Goal: Information Seeking & Learning: Learn about a topic

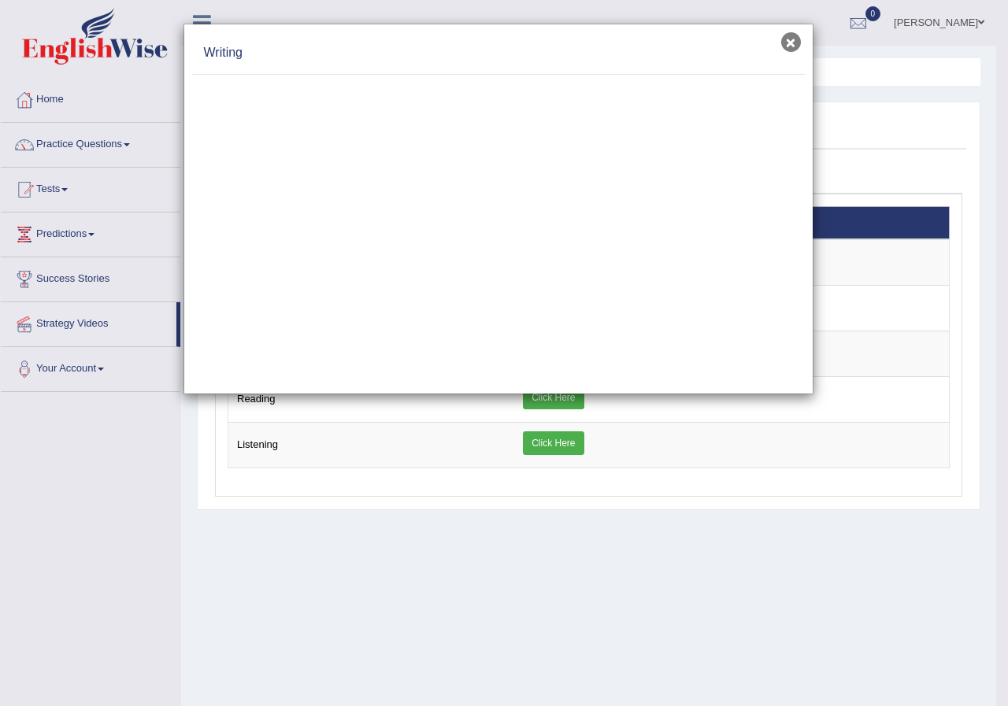
click at [795, 46] on button "×" at bounding box center [791, 42] width 20 height 20
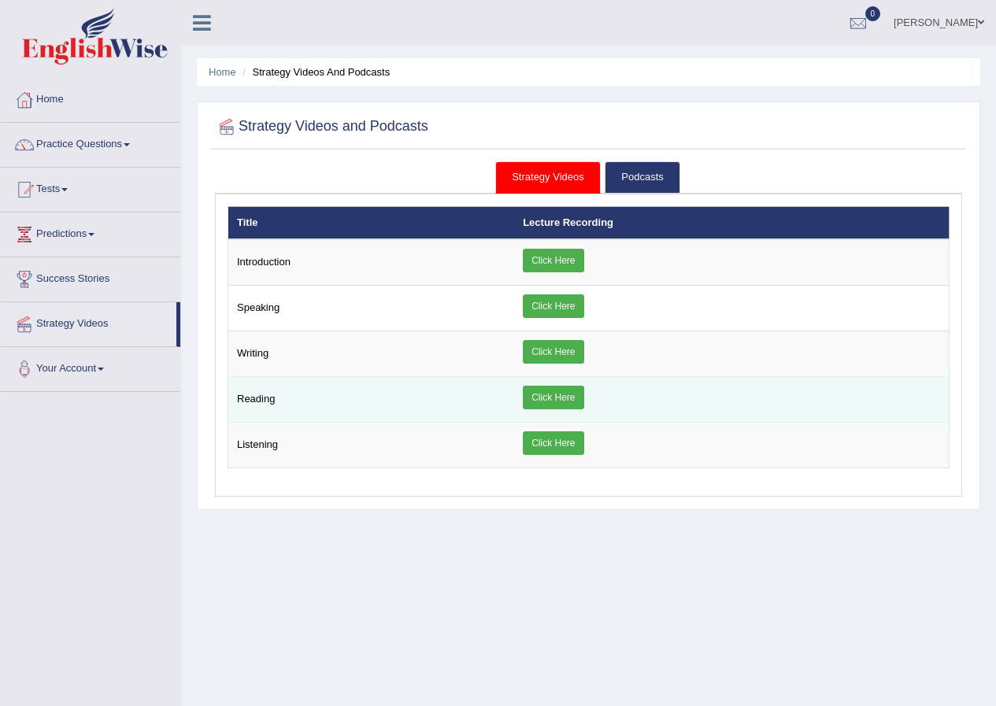
click at [548, 405] on link "Click Here" at bounding box center [553, 398] width 61 height 24
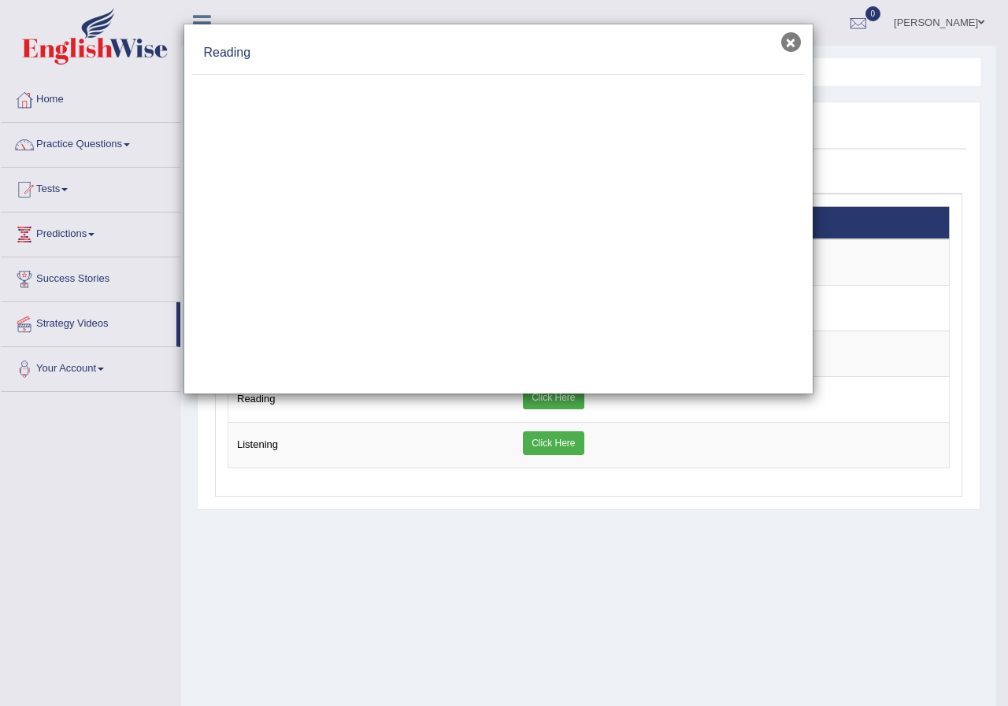
click at [789, 43] on button "×" at bounding box center [791, 42] width 20 height 20
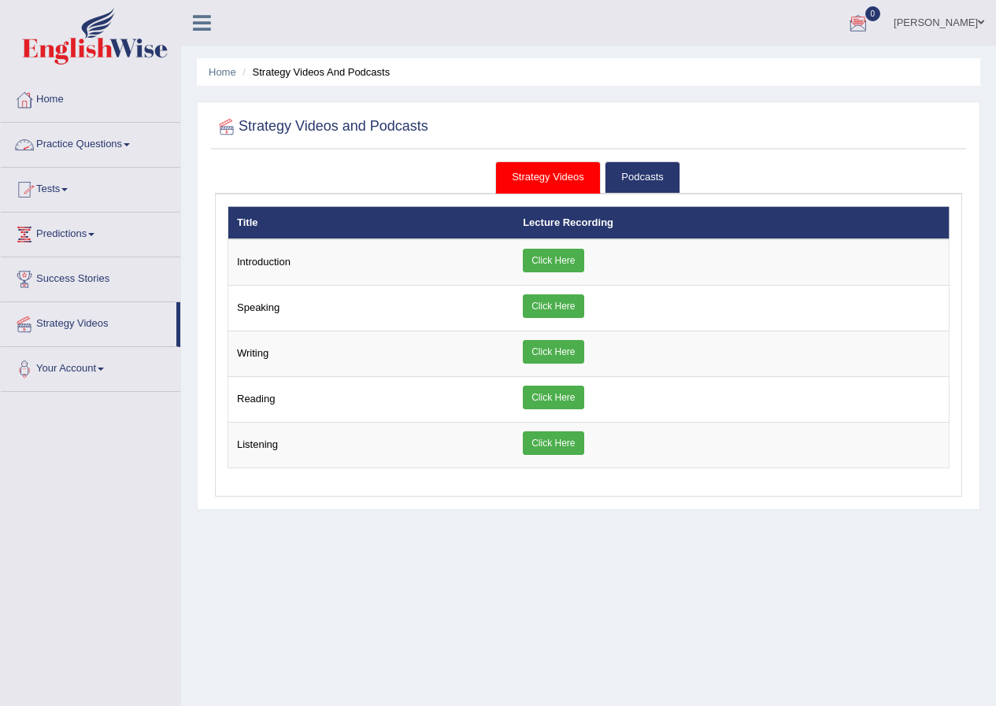
click at [128, 145] on link "Practice Questions" at bounding box center [91, 142] width 180 height 39
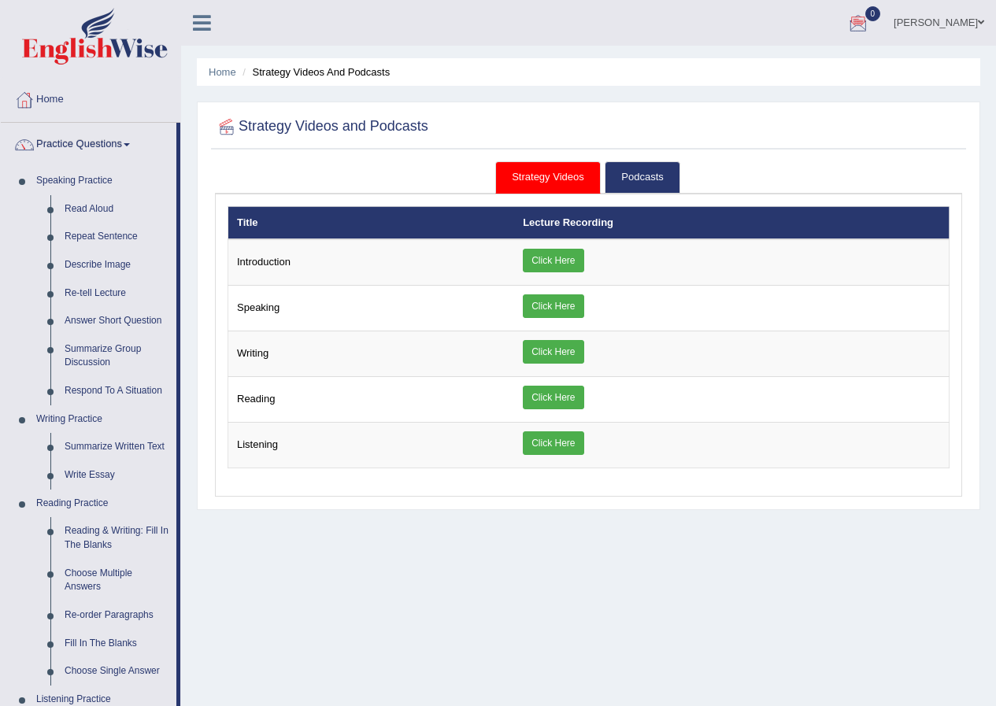
click at [130, 143] on span at bounding box center [127, 144] width 6 height 3
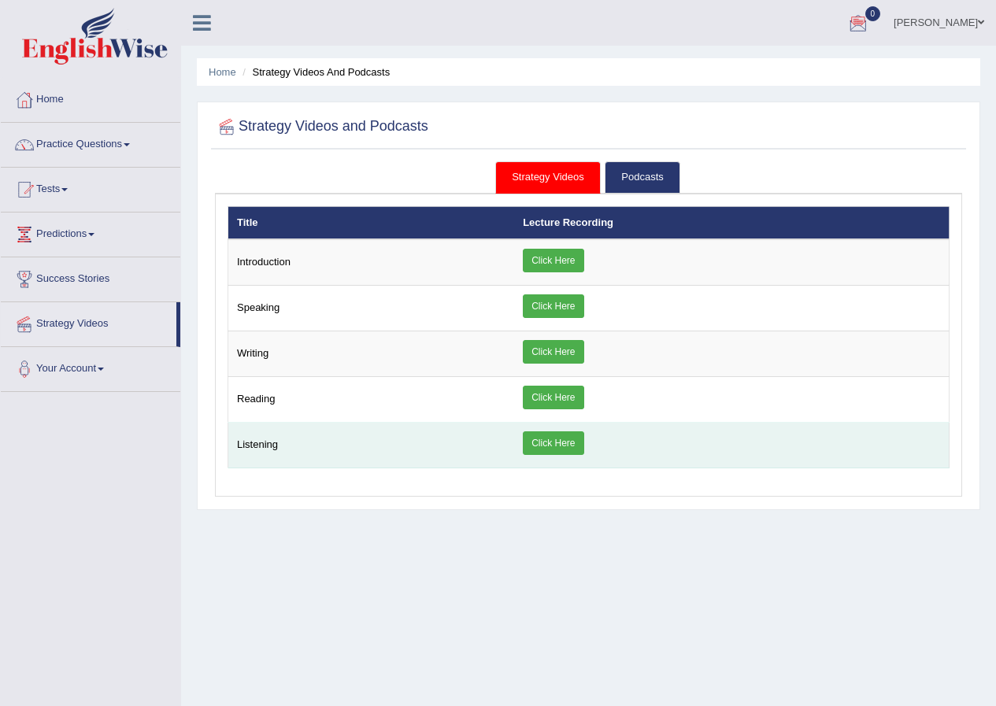
click at [541, 446] on link "Click Here" at bounding box center [553, 444] width 61 height 24
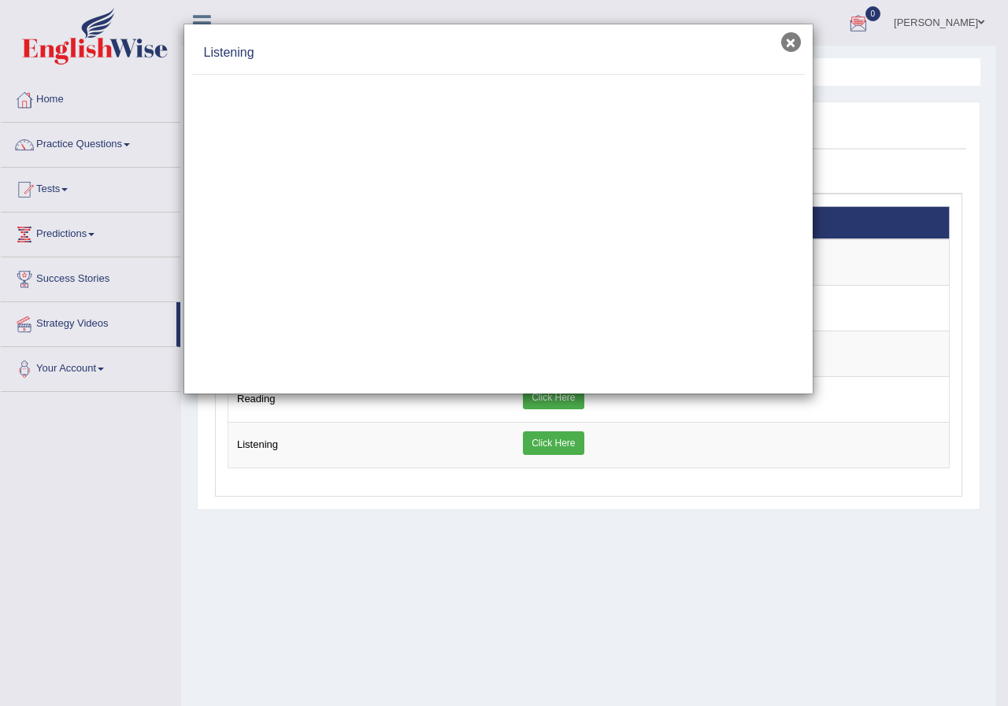
click at [786, 46] on button "×" at bounding box center [791, 42] width 20 height 20
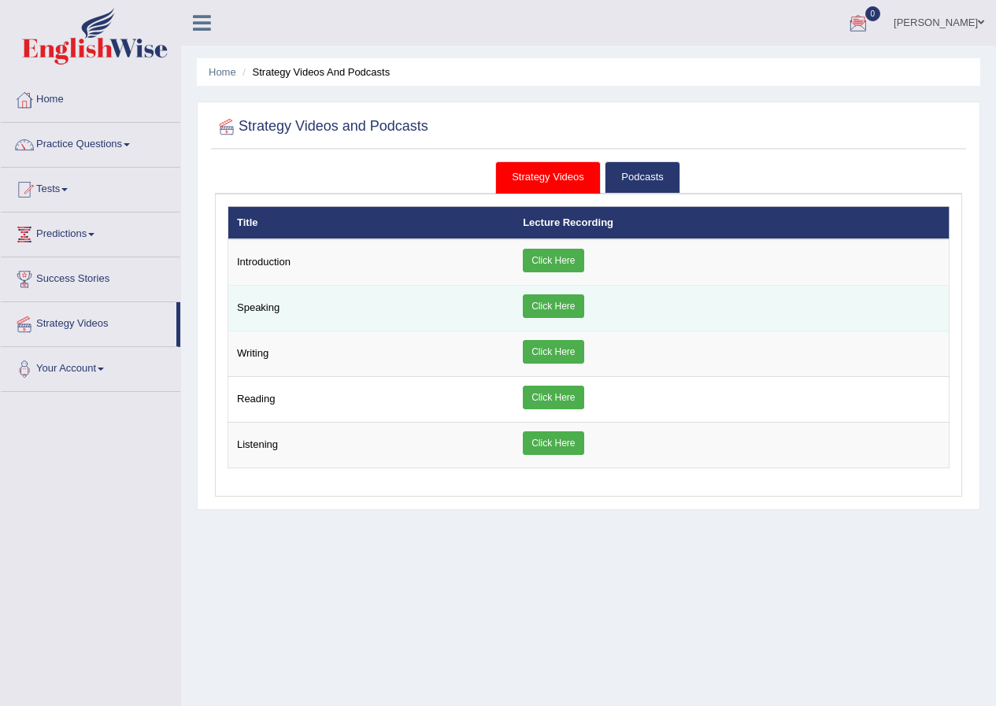
click at [530, 307] on link "Click Here" at bounding box center [553, 307] width 61 height 24
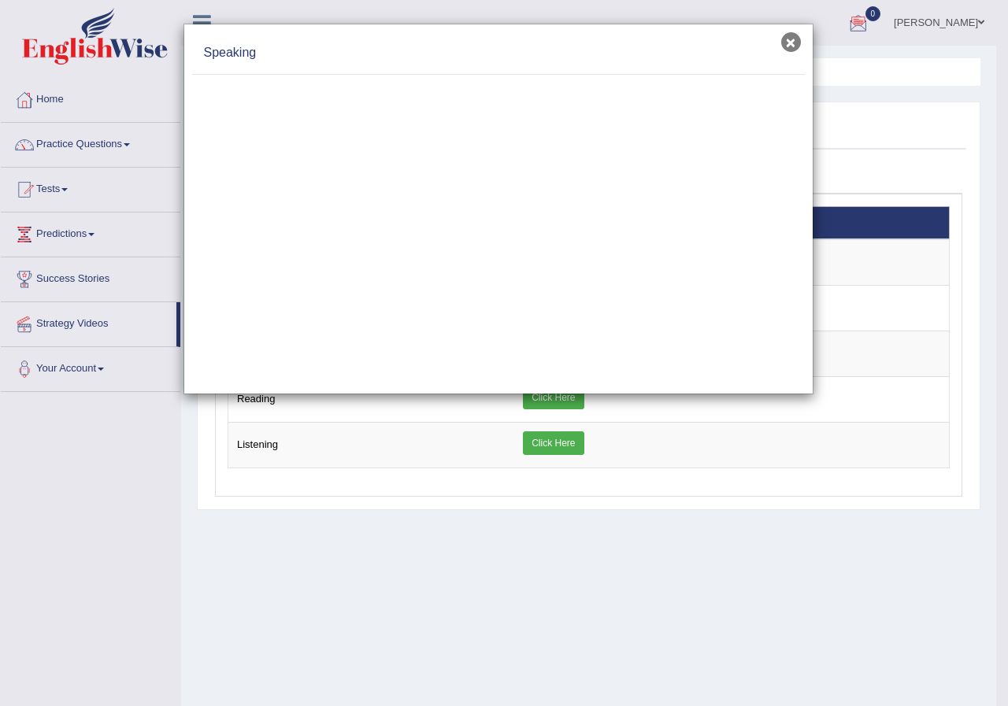
click at [784, 41] on button "×" at bounding box center [791, 42] width 20 height 20
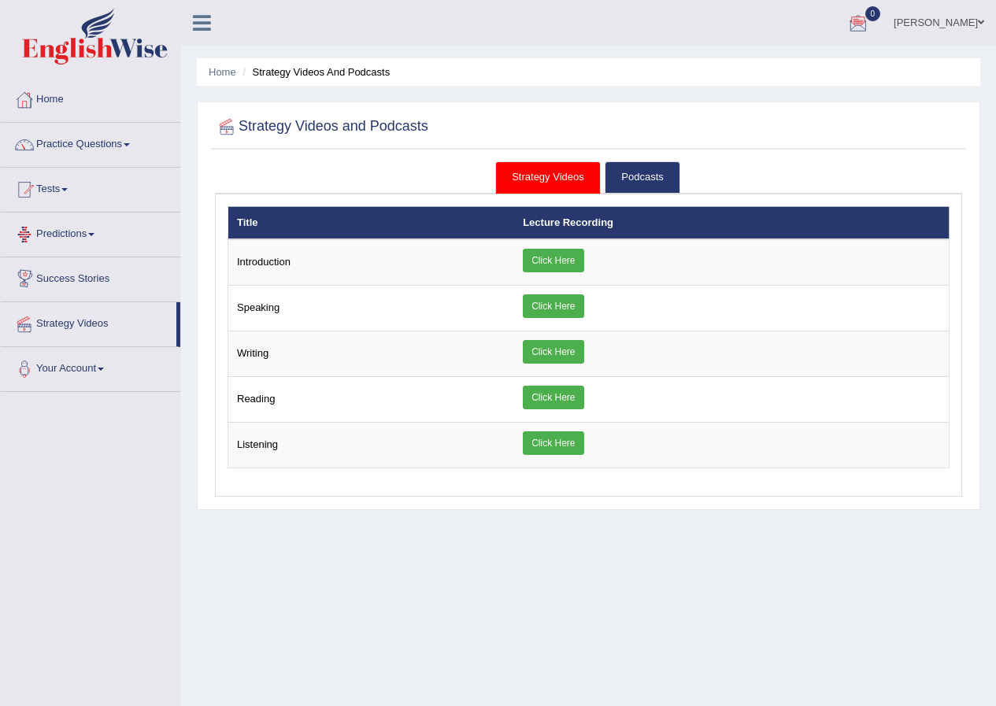
click at [102, 293] on link "Success Stories" at bounding box center [91, 276] width 180 height 39
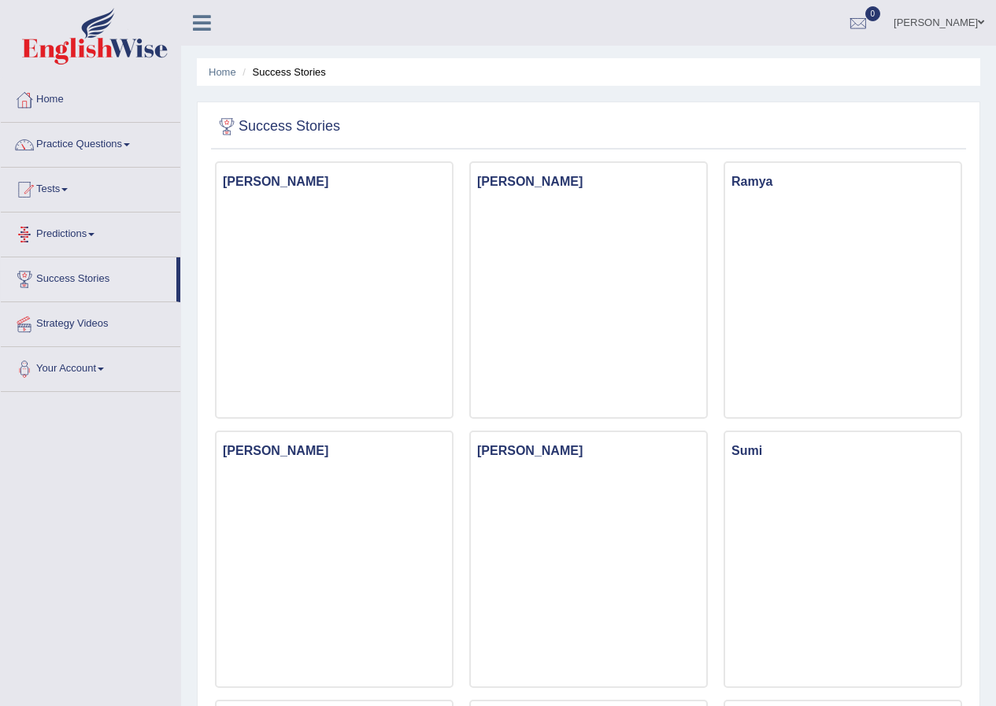
click at [87, 247] on link "Predictions" at bounding box center [91, 232] width 180 height 39
click at [87, 247] on link "Predictions" at bounding box center [89, 232] width 176 height 39
click at [78, 198] on link "Tests" at bounding box center [91, 187] width 180 height 39
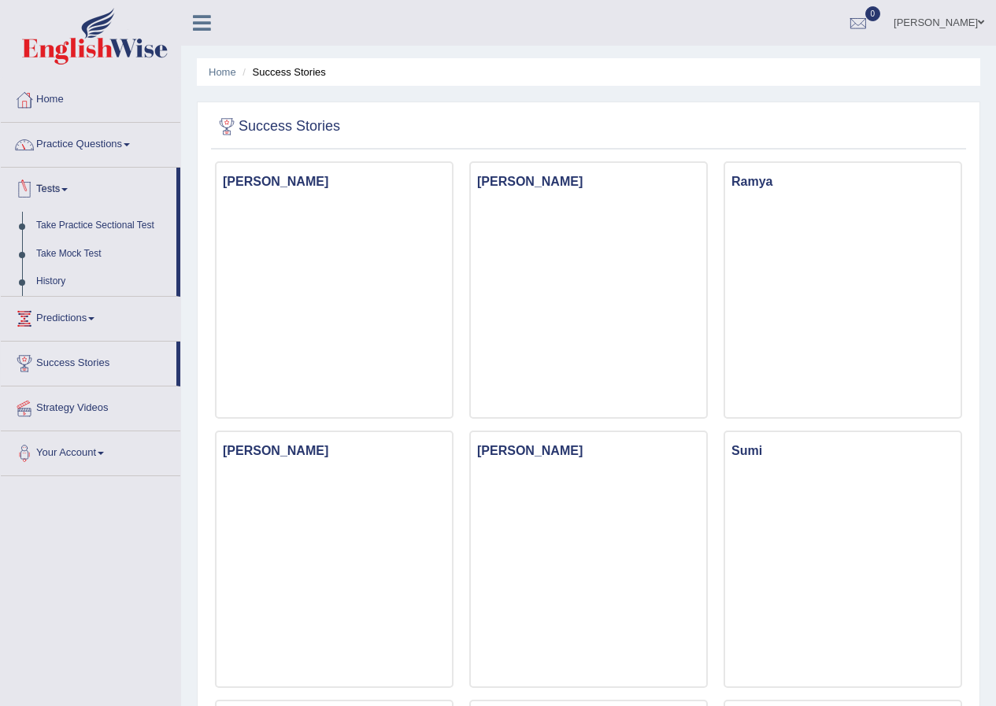
click at [92, 156] on link "Practice Questions" at bounding box center [91, 142] width 180 height 39
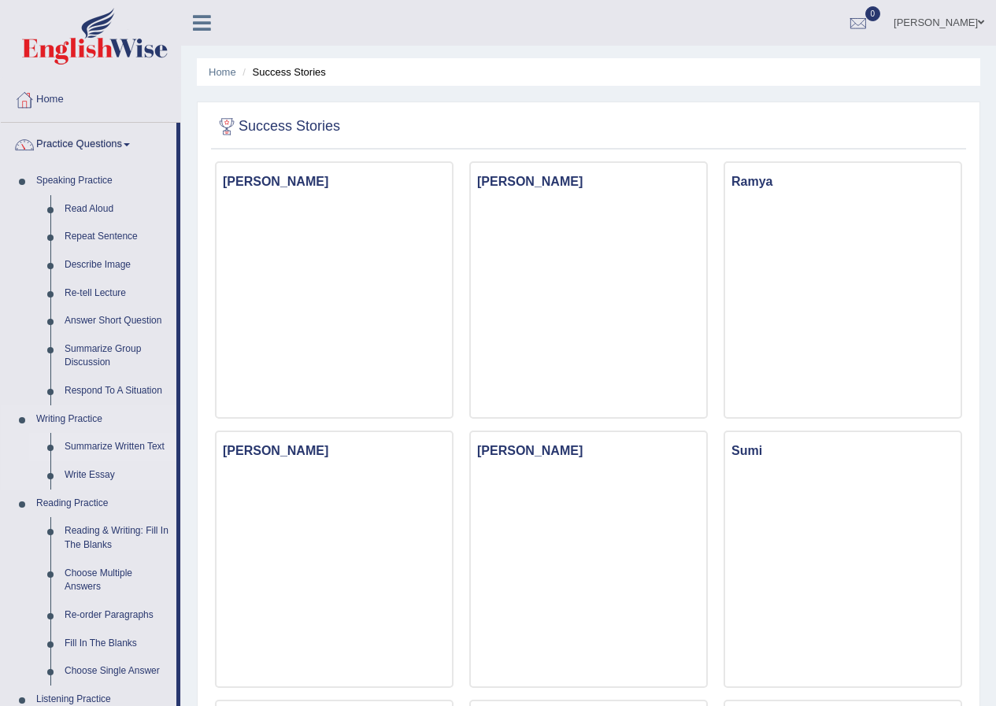
click at [122, 451] on link "Summarize Written Text" at bounding box center [116, 447] width 119 height 28
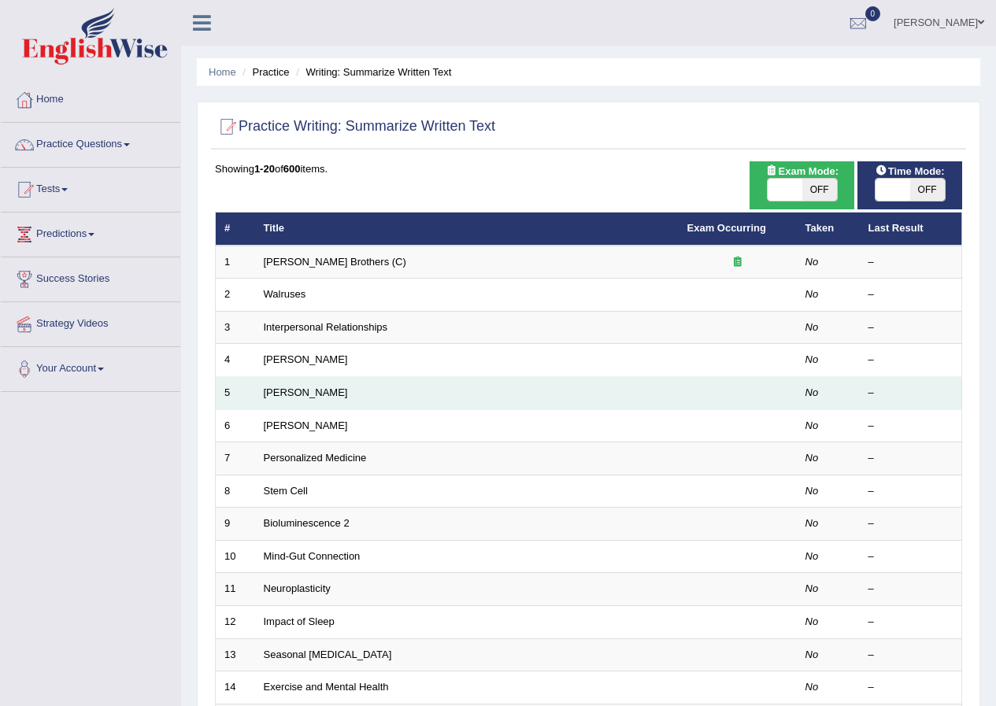
scroll to position [336, 0]
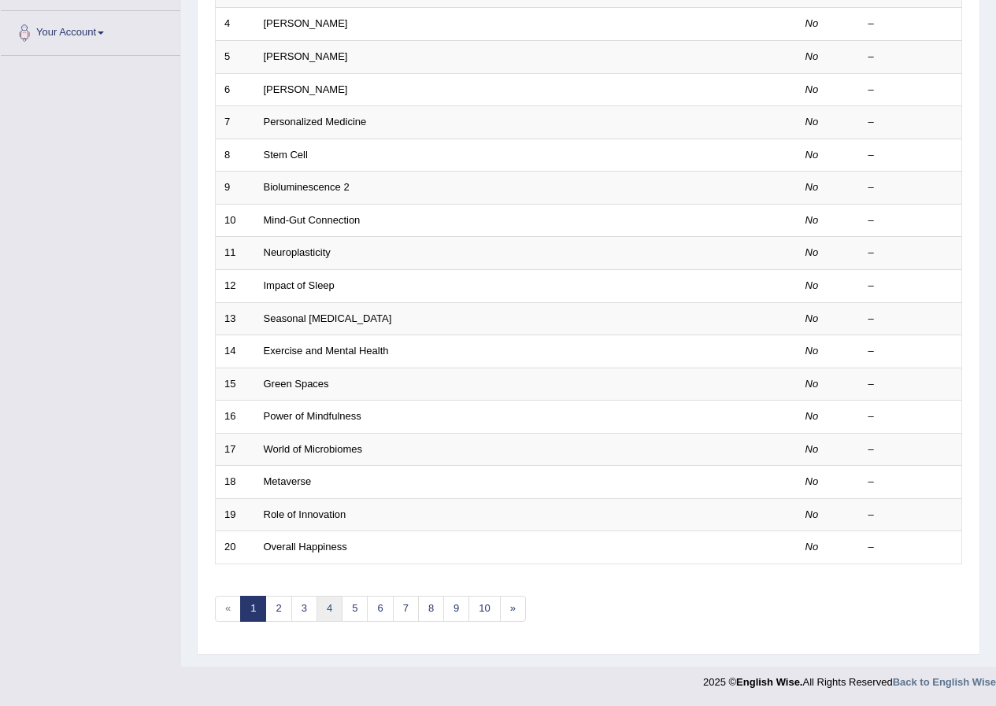
click at [338, 610] on link "4" at bounding box center [330, 609] width 26 height 26
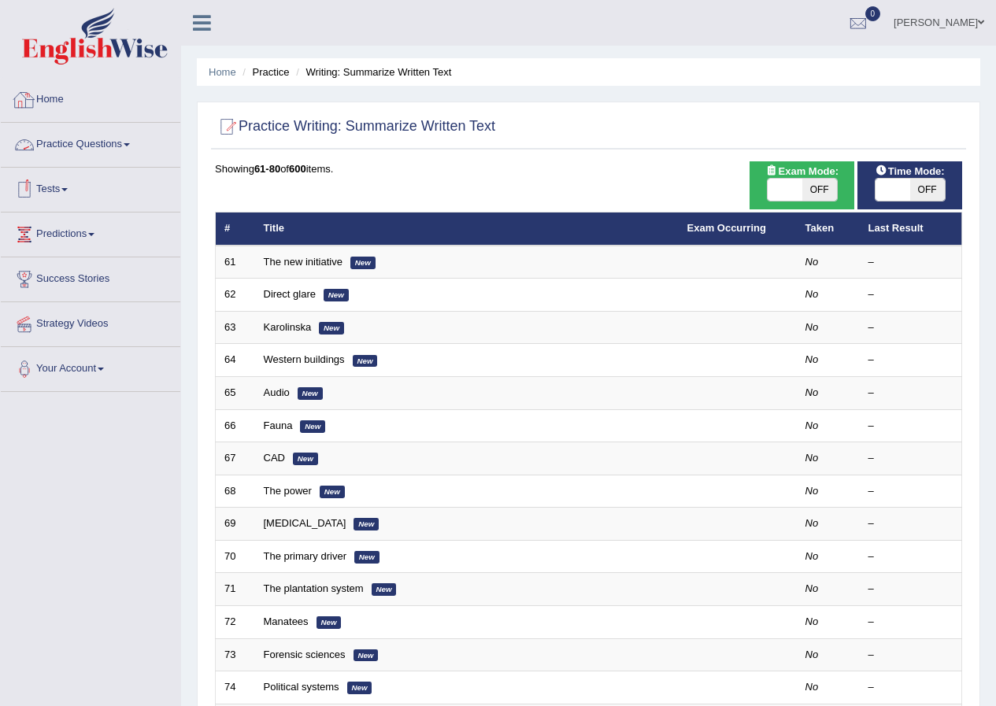
click at [64, 104] on link "Home" at bounding box center [91, 97] width 180 height 39
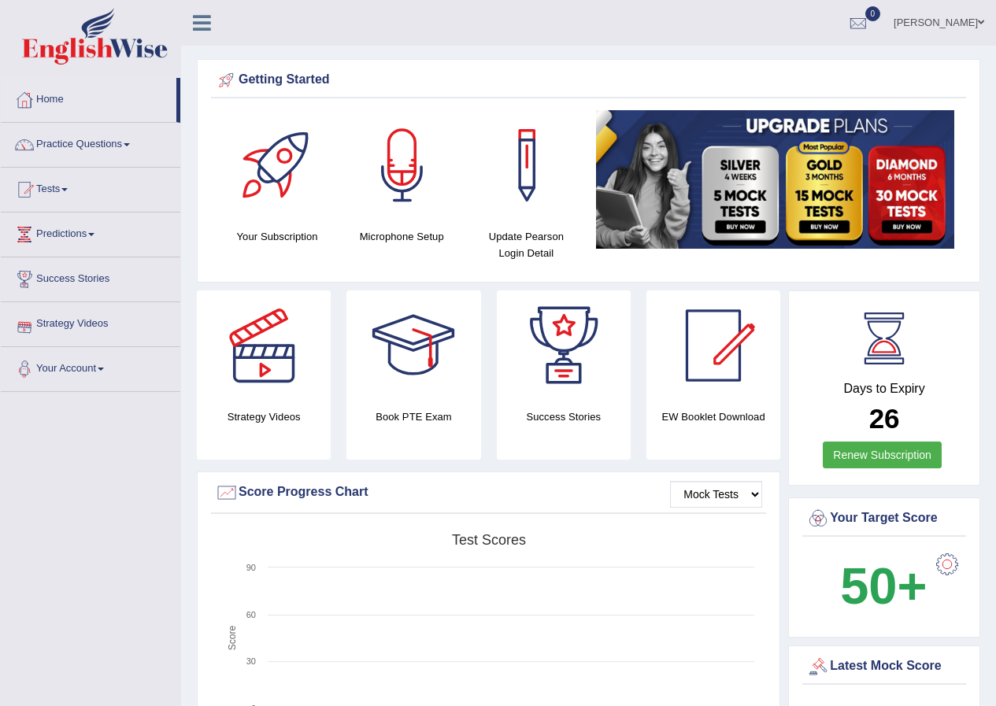
click at [102, 323] on link "Strategy Videos" at bounding box center [91, 321] width 180 height 39
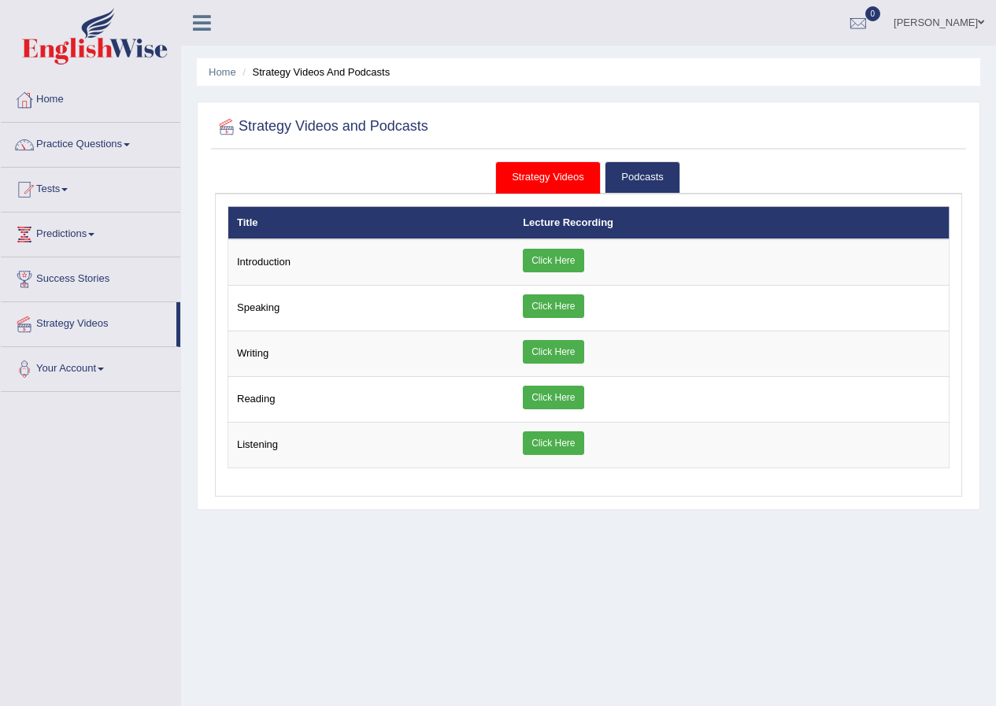
click at [945, 16] on link "[PERSON_NAME]" at bounding box center [939, 20] width 114 height 41
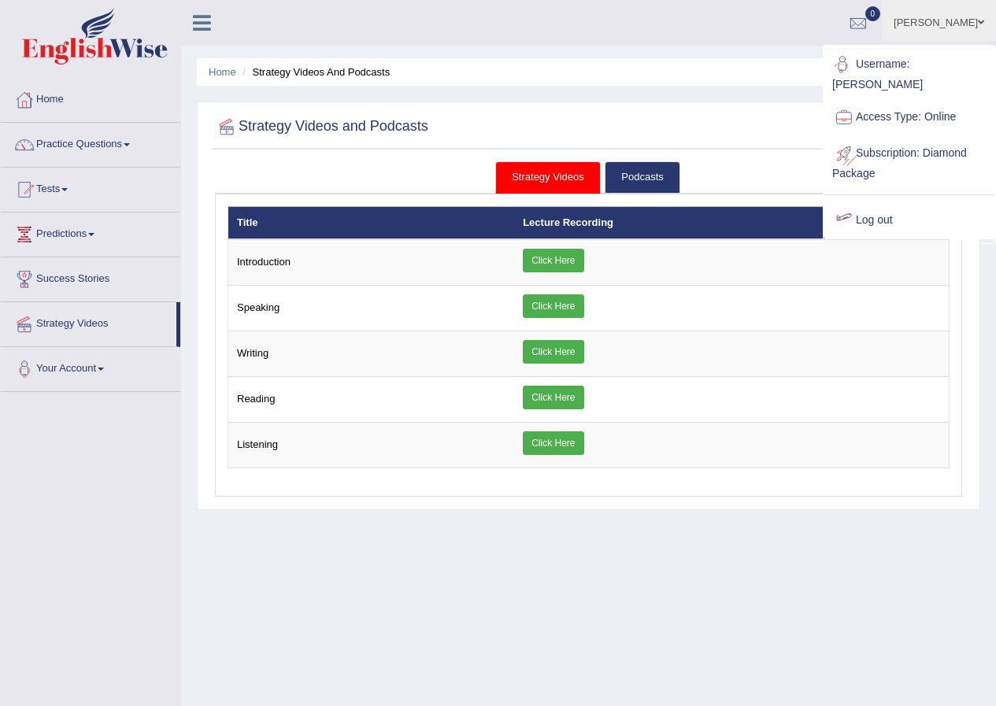
click at [883, 212] on link "Log out" at bounding box center [909, 220] width 170 height 36
